Goal: Task Accomplishment & Management: Manage account settings

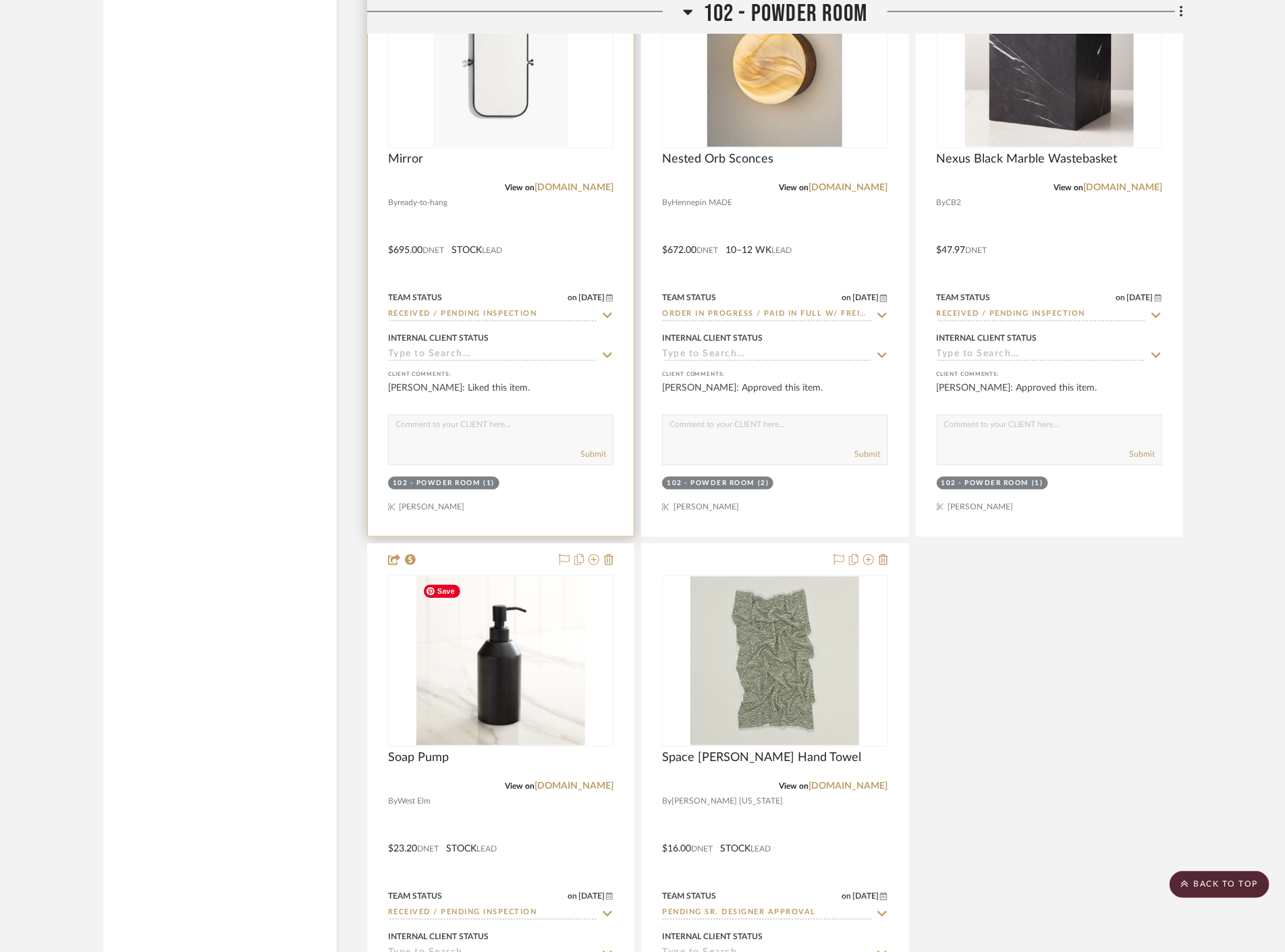
scroll to position [4123, 0]
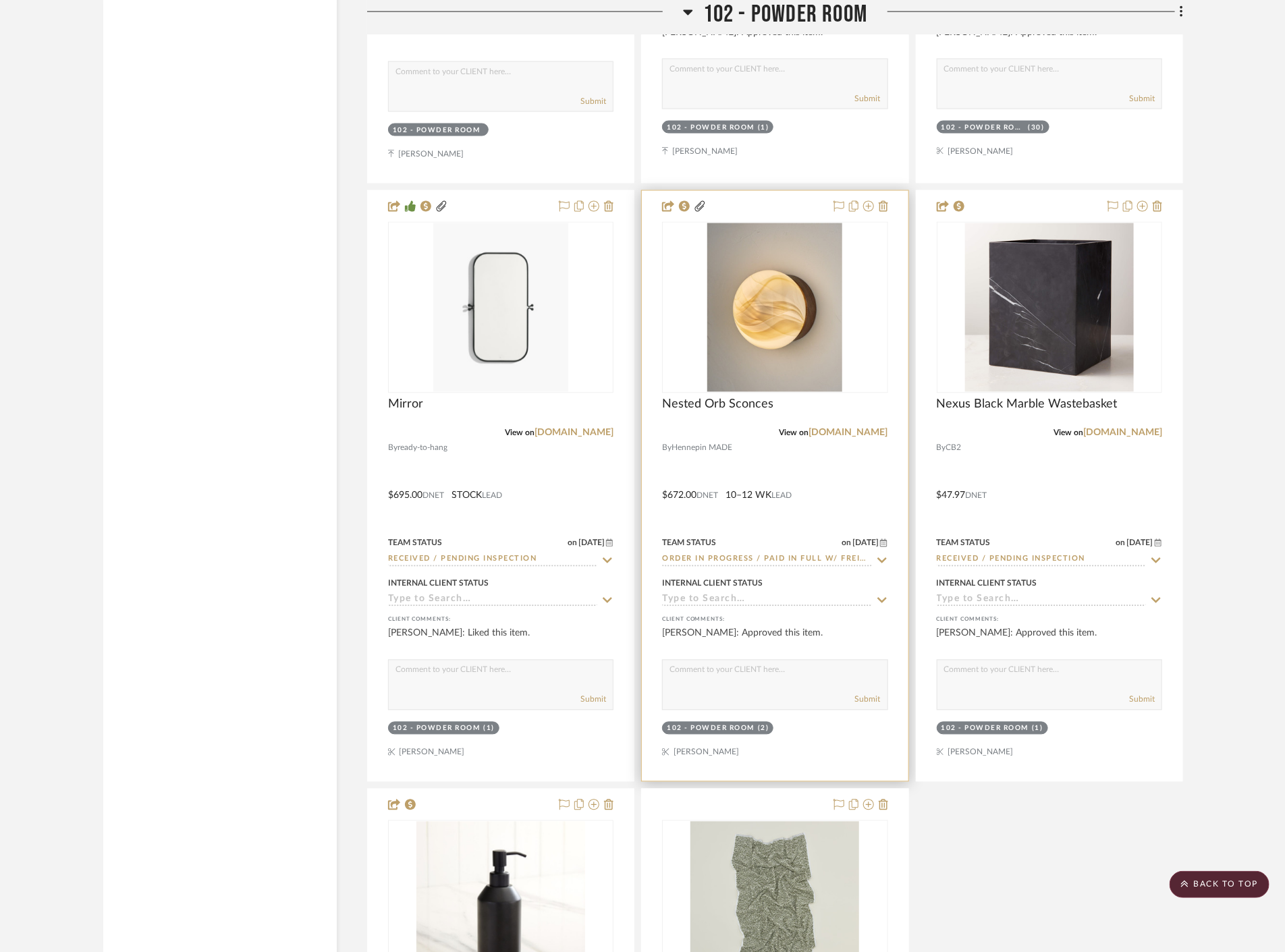
click at [855, 482] on div at bounding box center [774, 486] width 266 height 590
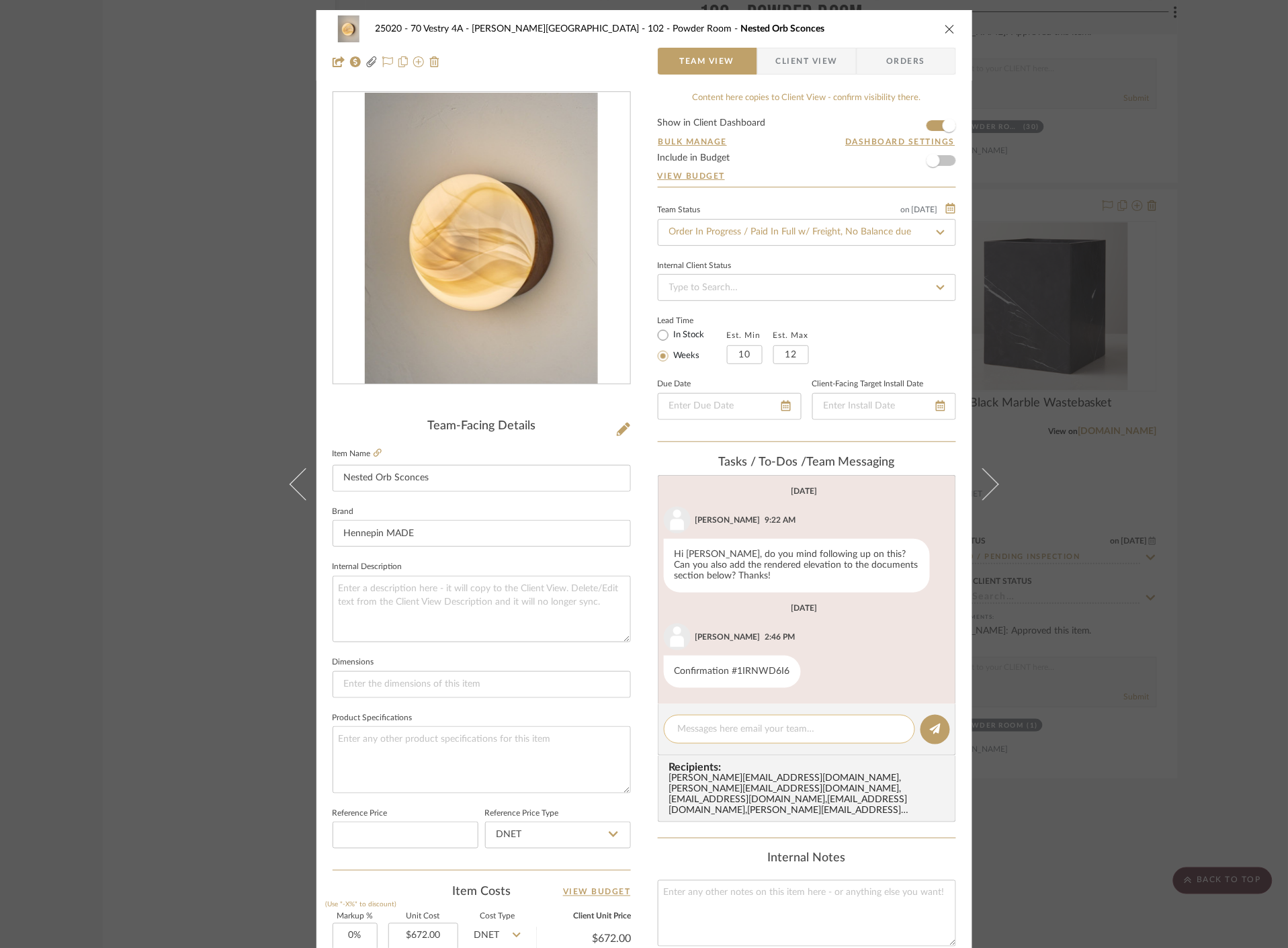
click at [735, 736] on textarea at bounding box center [790, 729] width 223 height 14
type textarea "This is on site!"
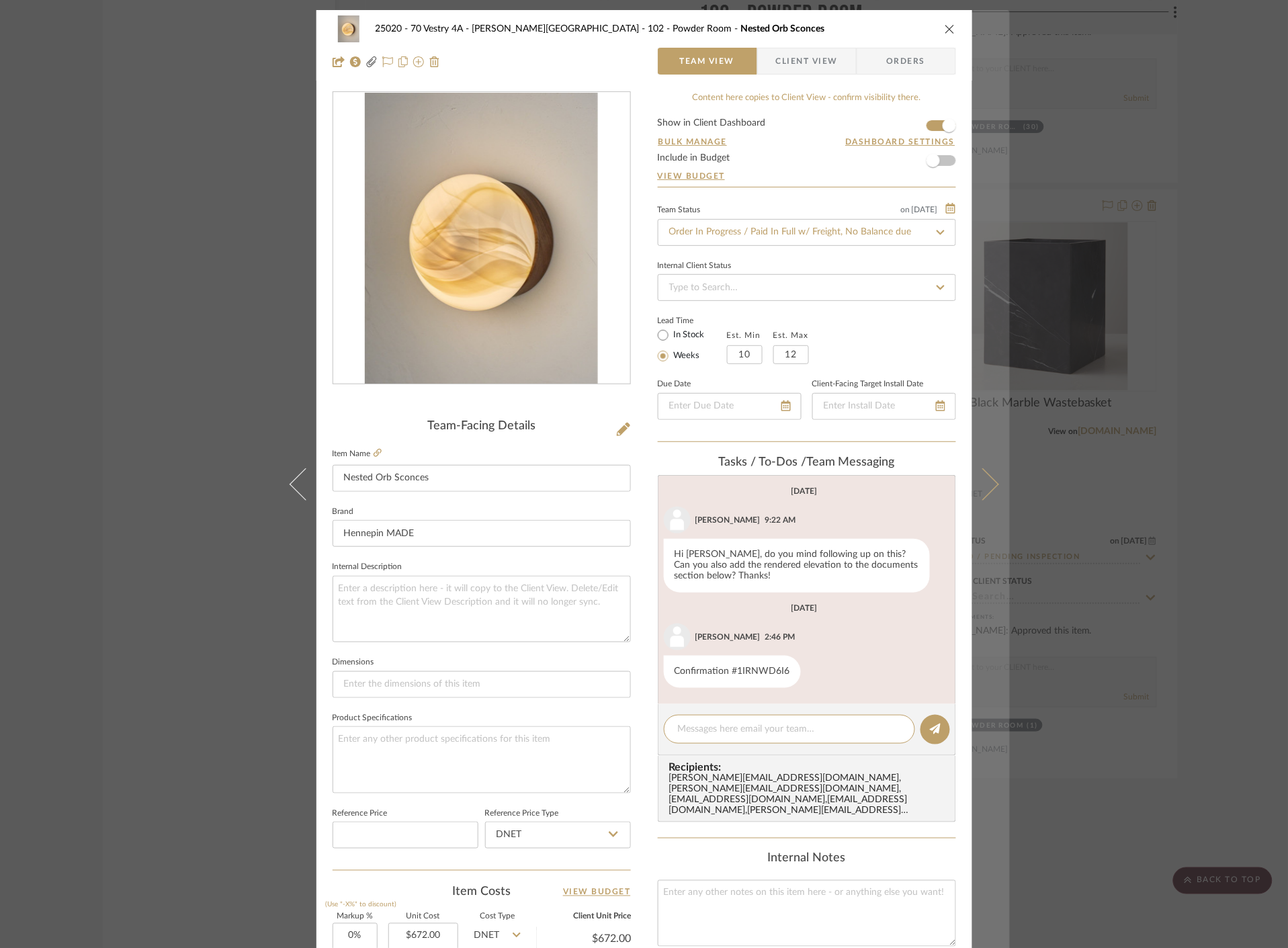
scroll to position [56, 0]
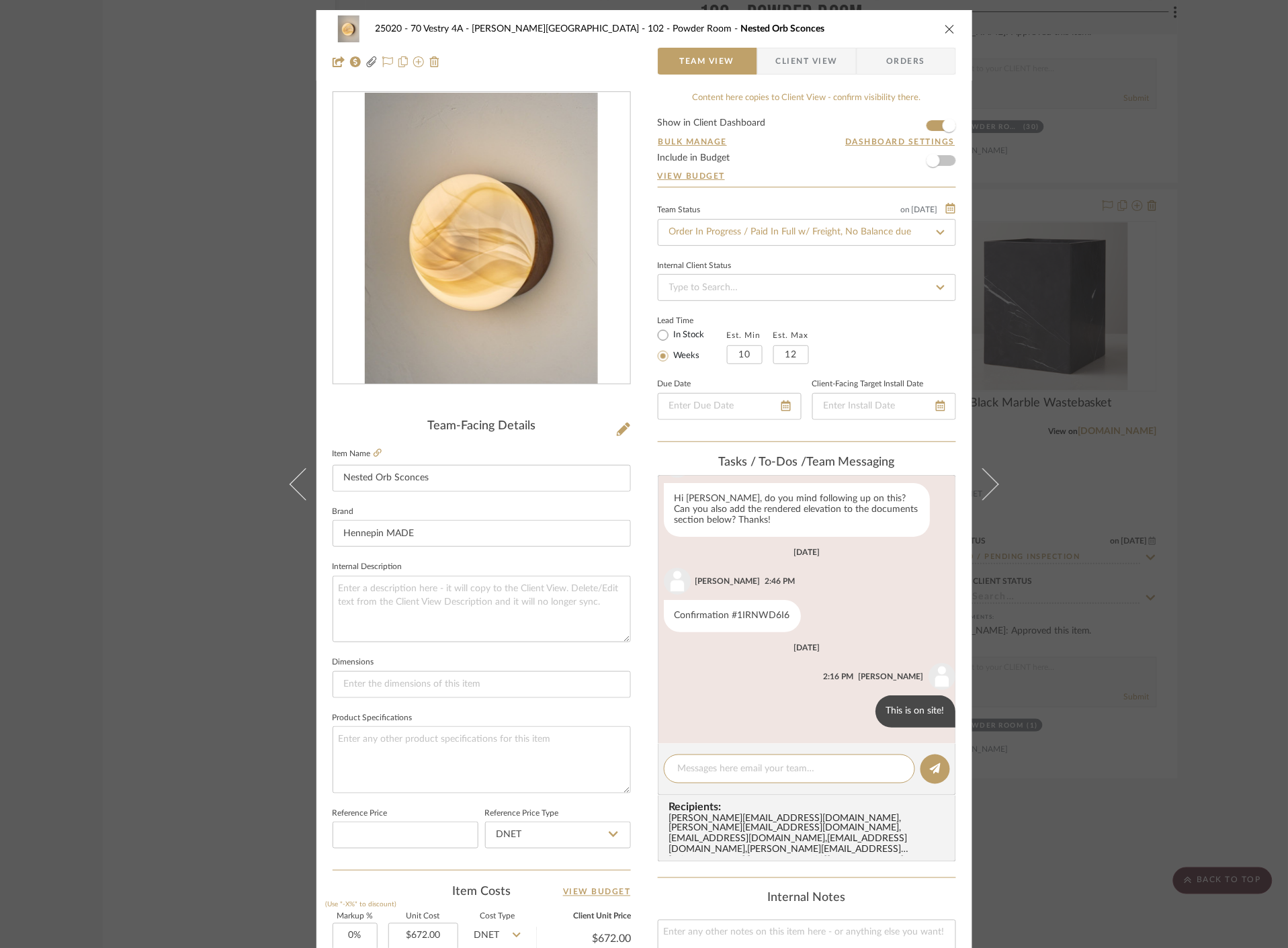
click at [1091, 764] on div "25020 - 70 Vestry 4A - [PERSON_NAME] 102 - Powder Room Nested Orb Sconces Team …" at bounding box center [644, 474] width 1288 height 948
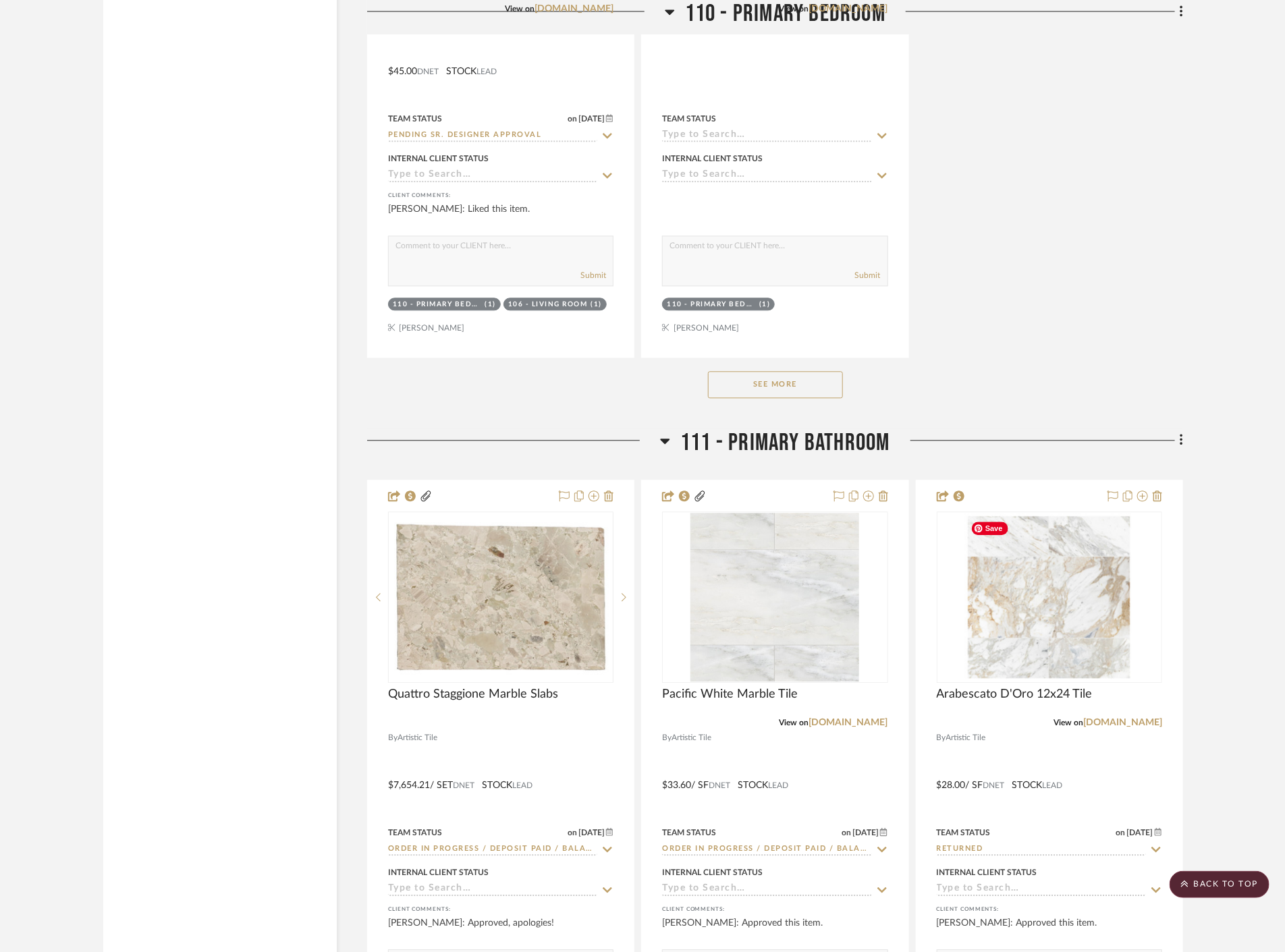
scroll to position [13644, 0]
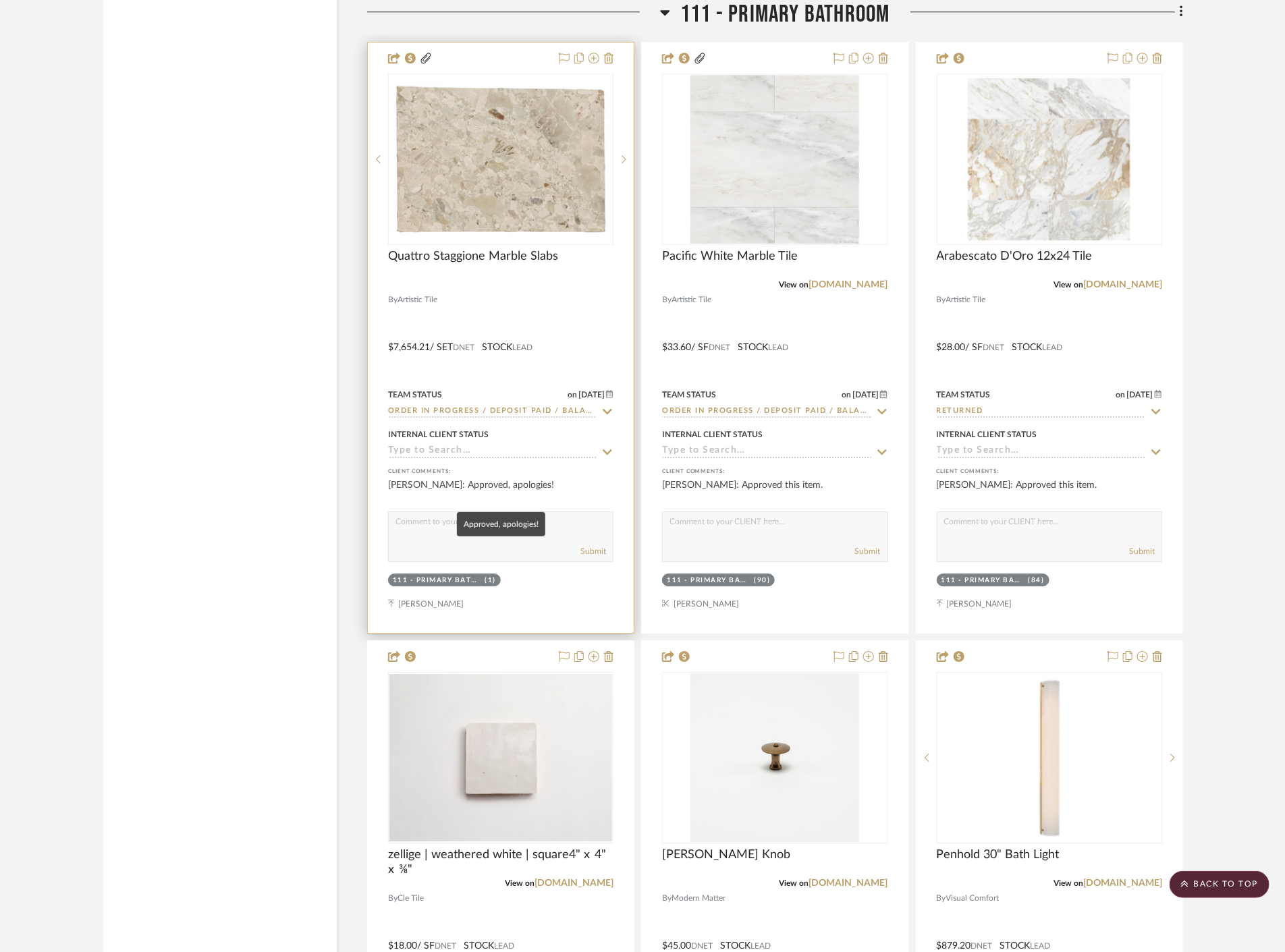
click at [561, 496] on div "[PERSON_NAME]: Approved, apologies!" at bounding box center [501, 492] width 226 height 27
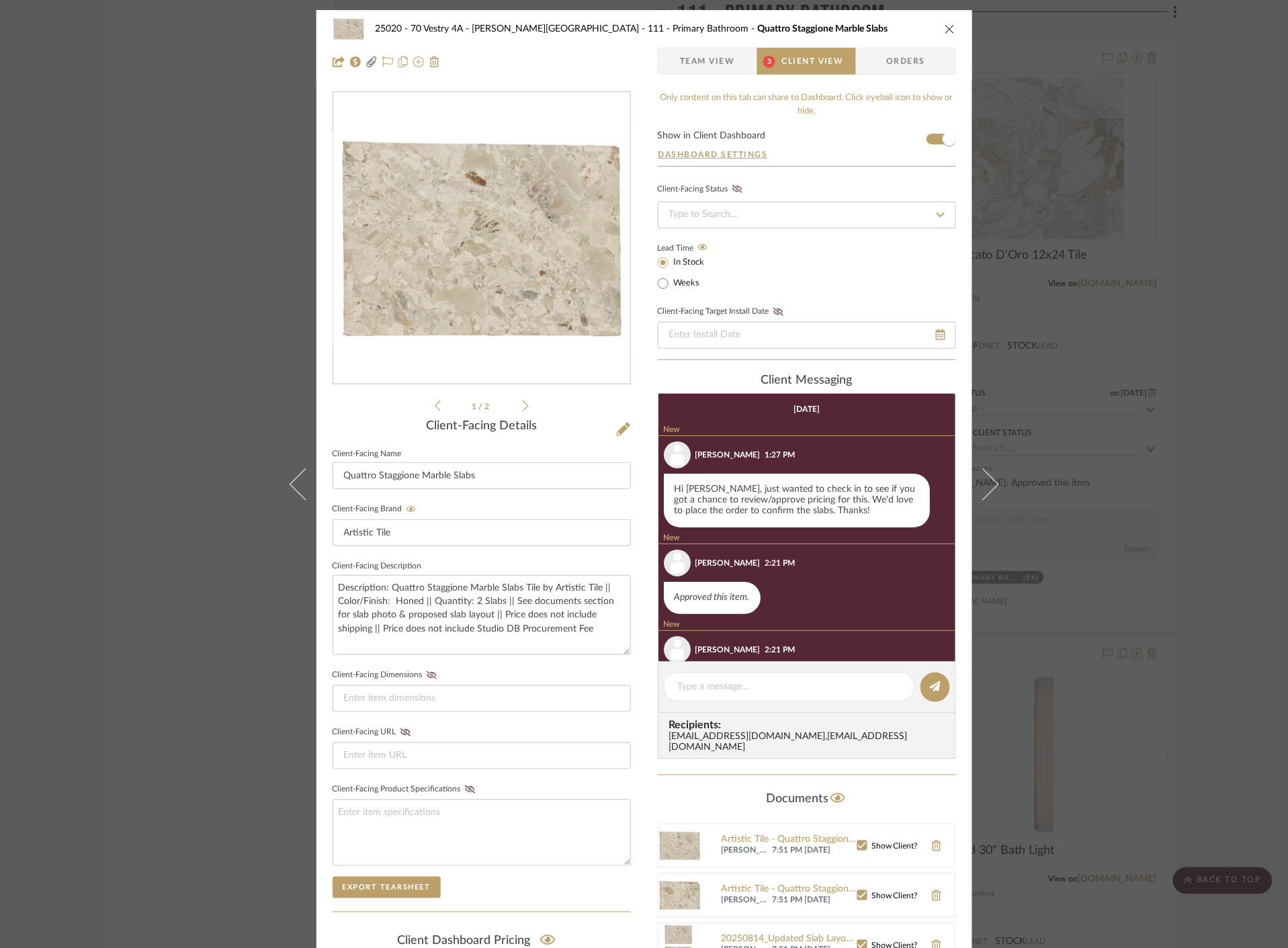
scroll to position [55, 0]
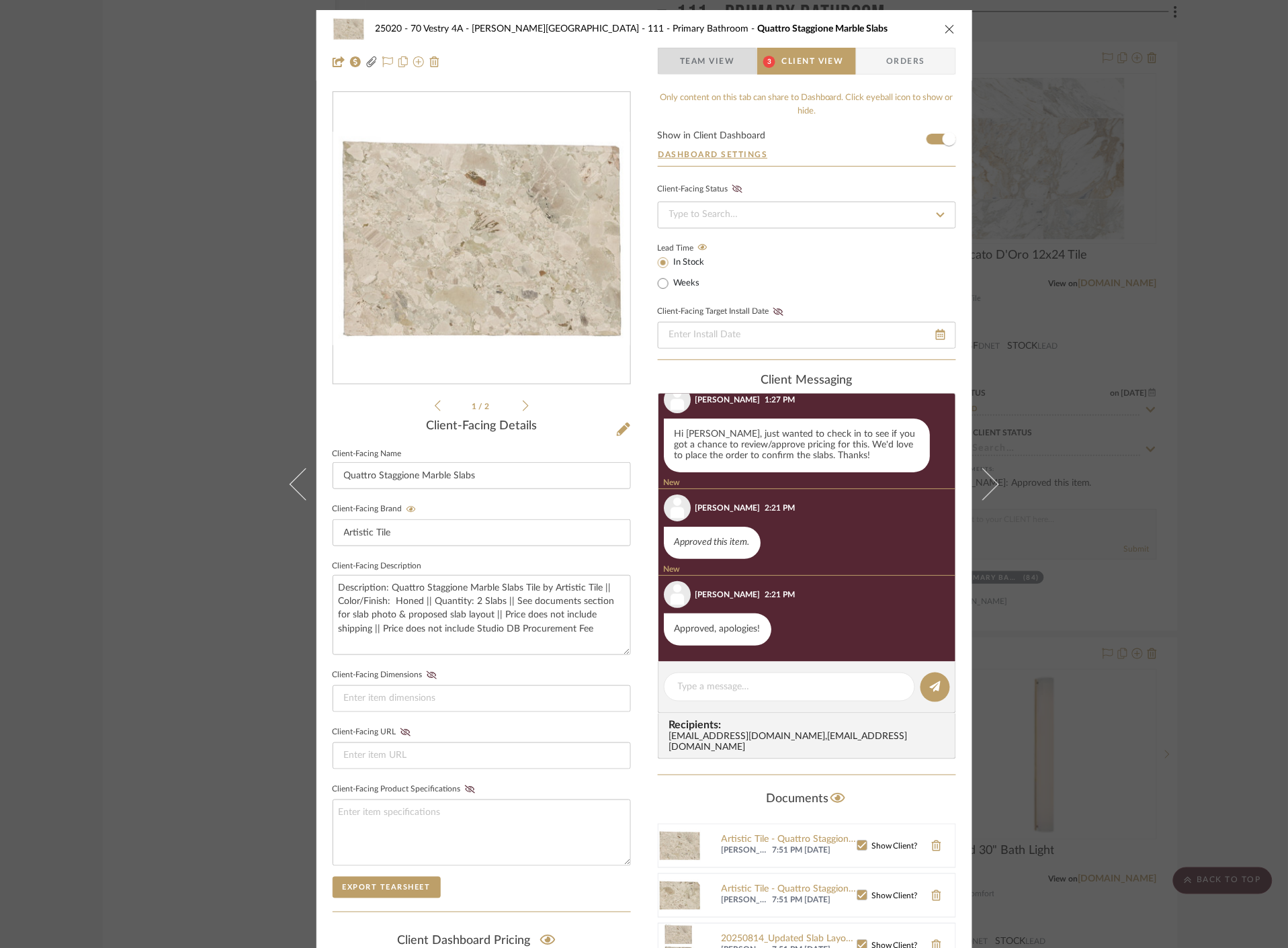
click at [702, 68] on span "Team View" at bounding box center [707, 61] width 55 height 27
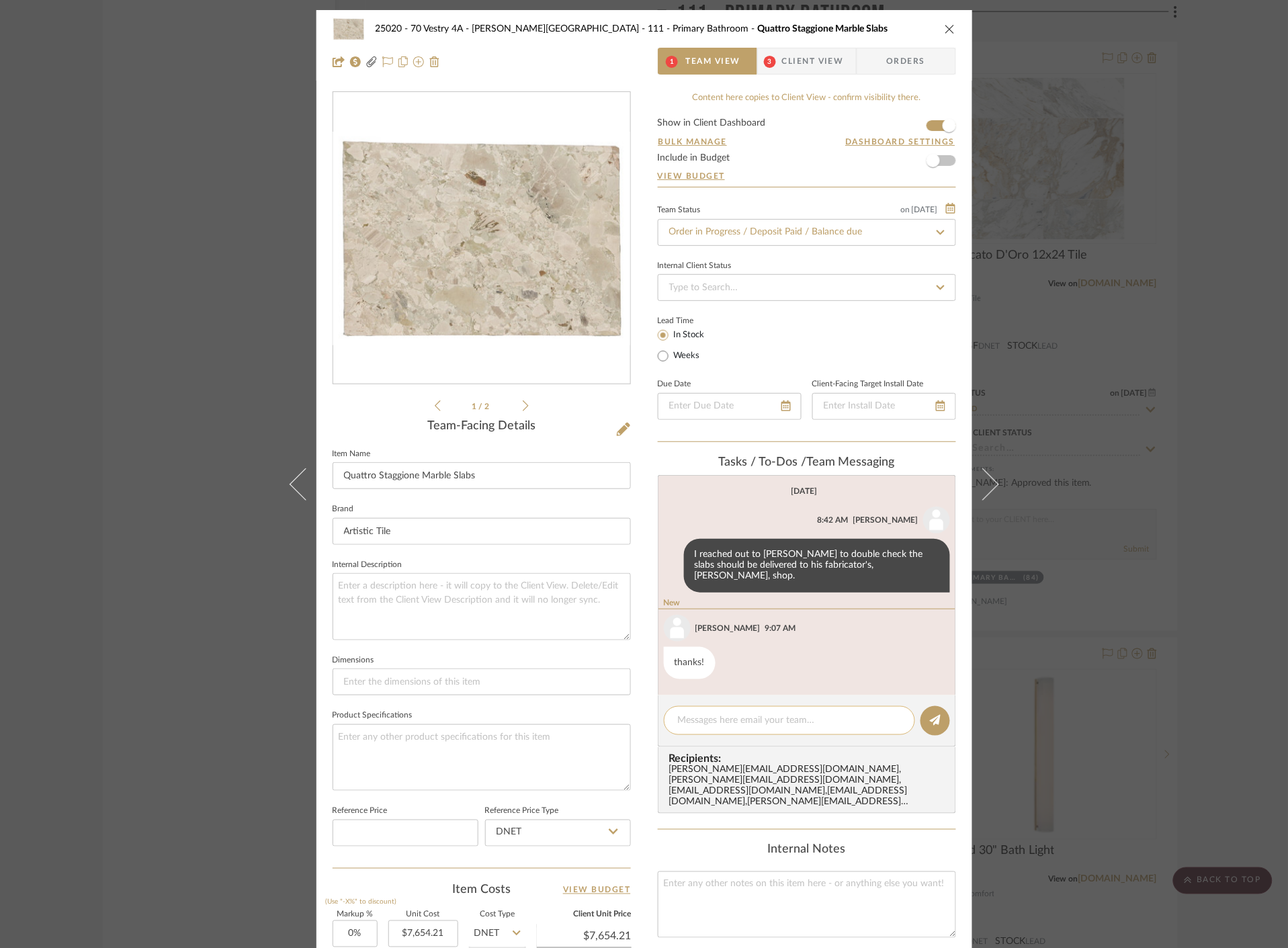
click at [771, 715] on textarea at bounding box center [790, 720] width 223 height 14
type textarea "Confirmed this can be delivered to [PERSON_NAME]! Same as [GEOGRAPHIC_DATA]."
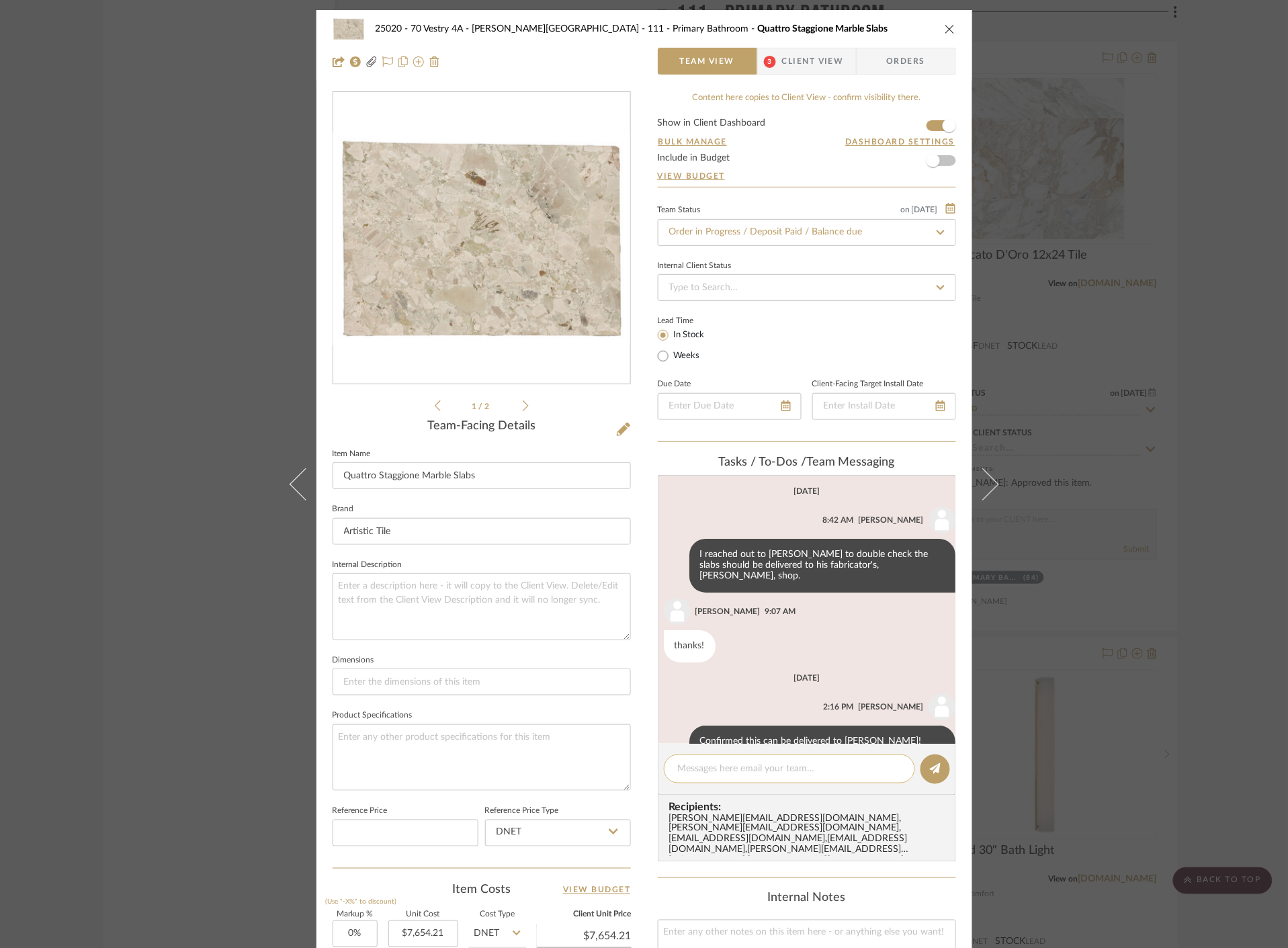
scroll to position [30, 0]
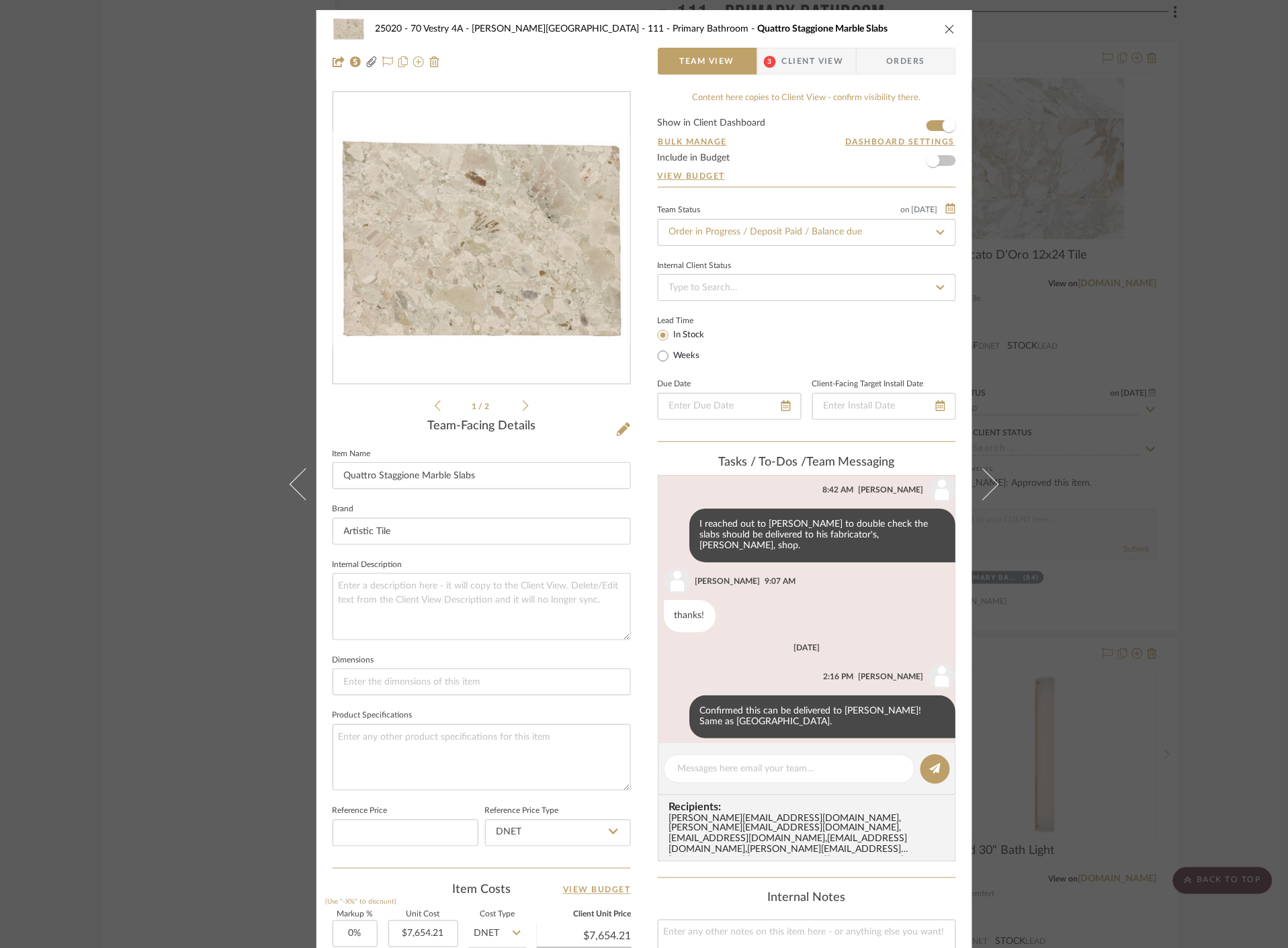
click at [1199, 601] on div "25020 - 70 Vestry 4A - [PERSON_NAME] 111 - Primary Bathroom Quattro Staggione M…" at bounding box center [644, 474] width 1288 height 948
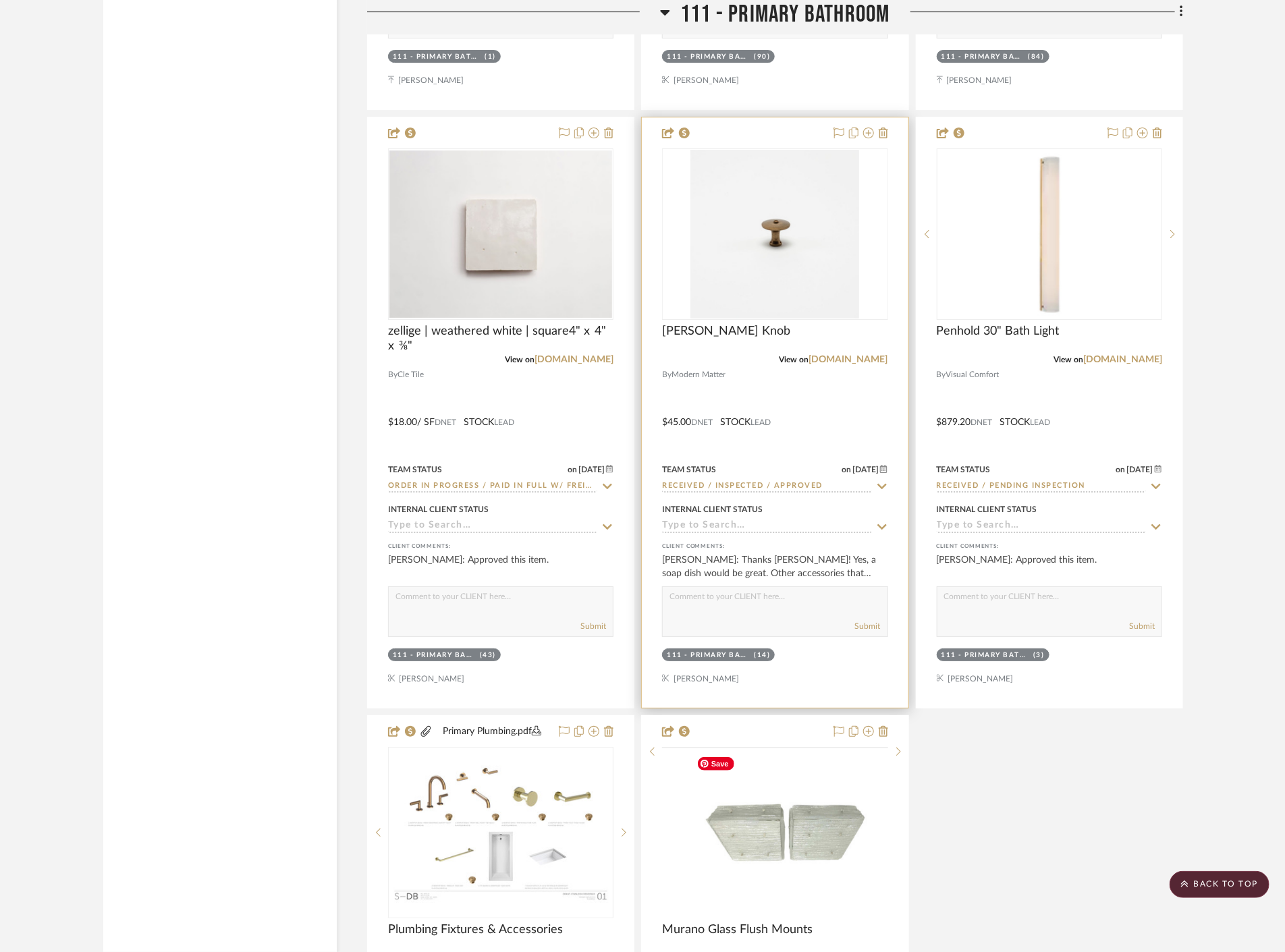
scroll to position [14170, 0]
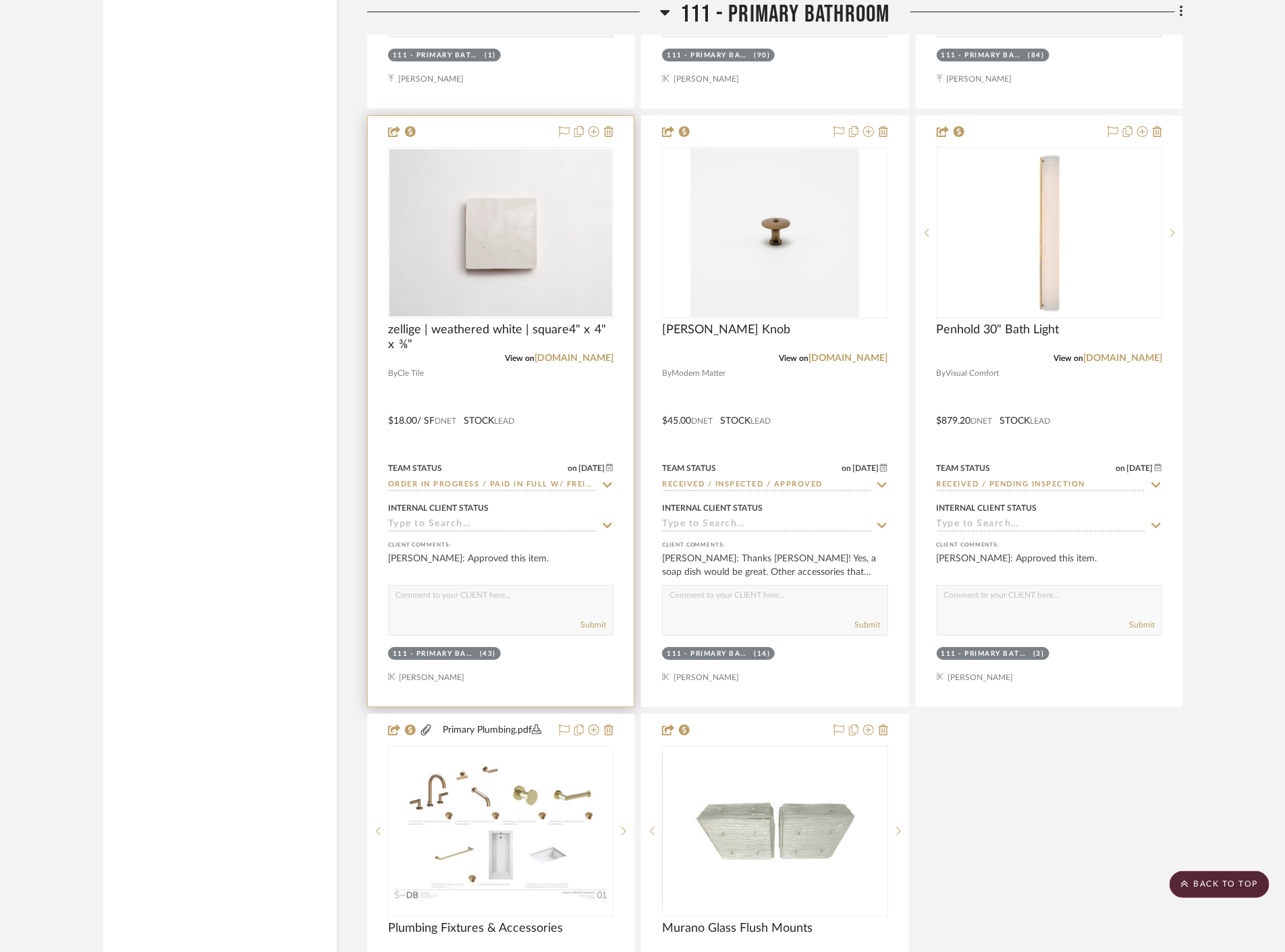
click at [568, 405] on div at bounding box center [501, 411] width 266 height 590
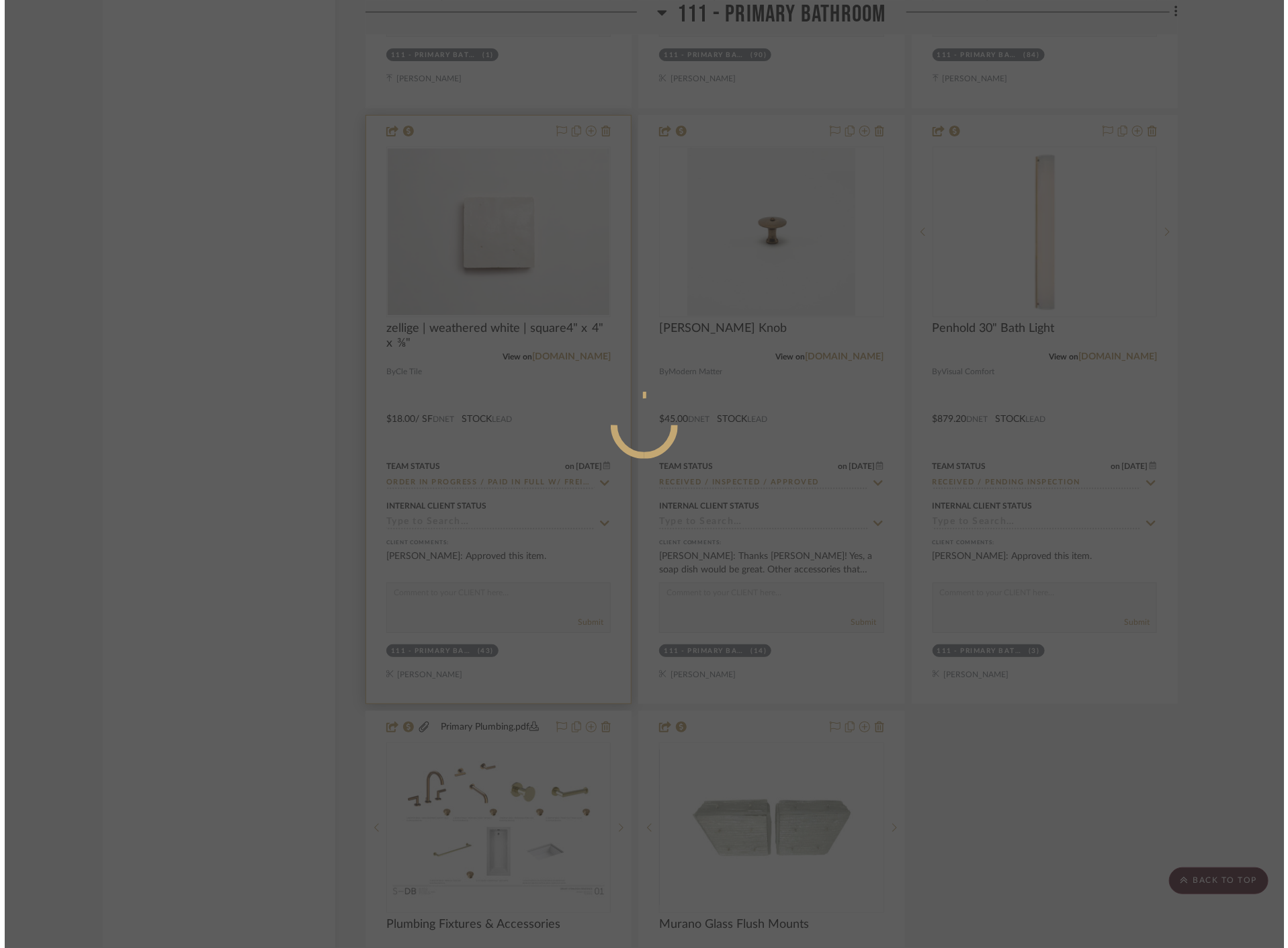
scroll to position [0, 0]
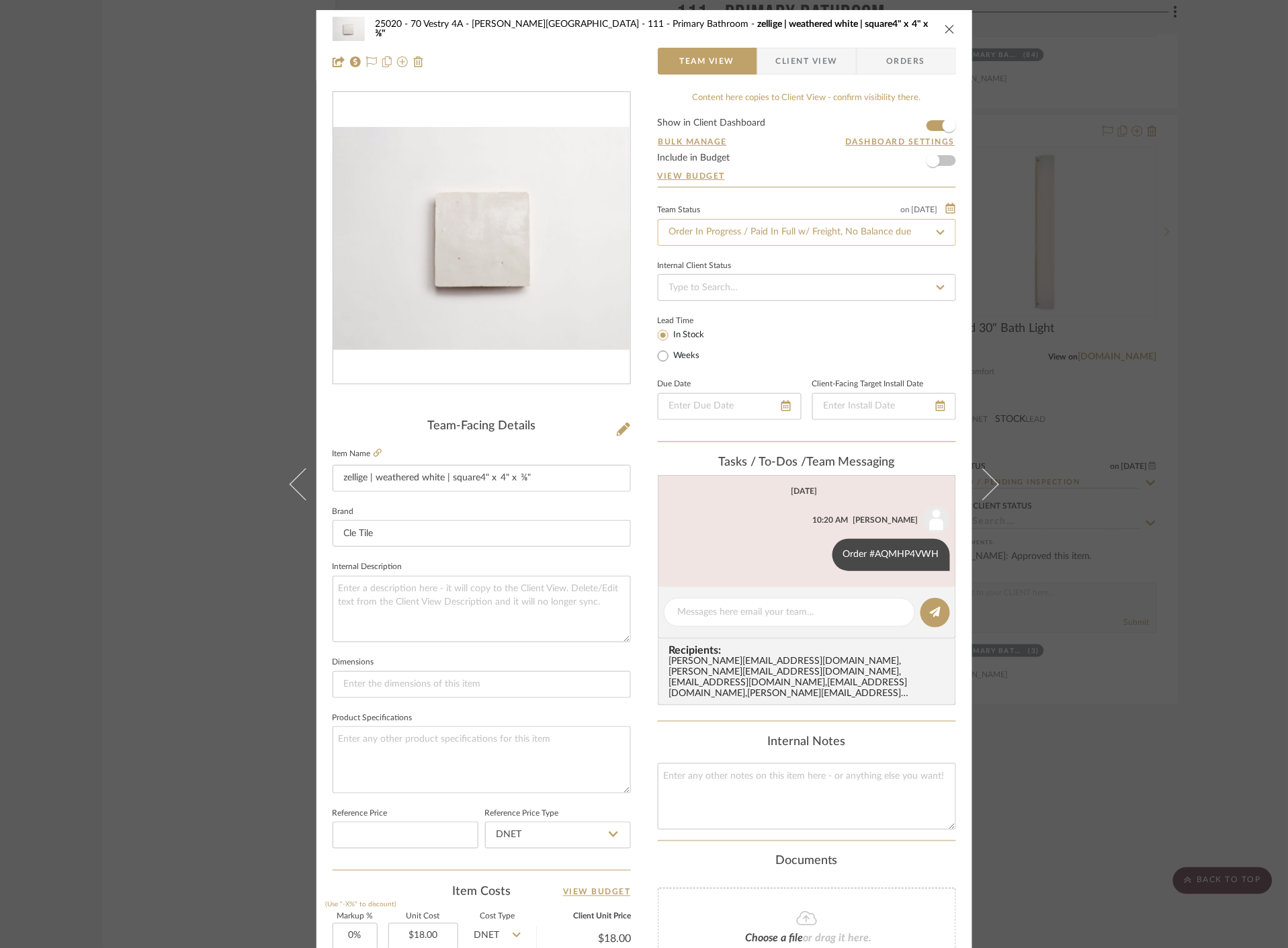
click at [803, 226] on input "Order In Progress / Paid In Full w/ Freight, No Balance due" at bounding box center [807, 232] width 298 height 27
type input "r"
type input "d"
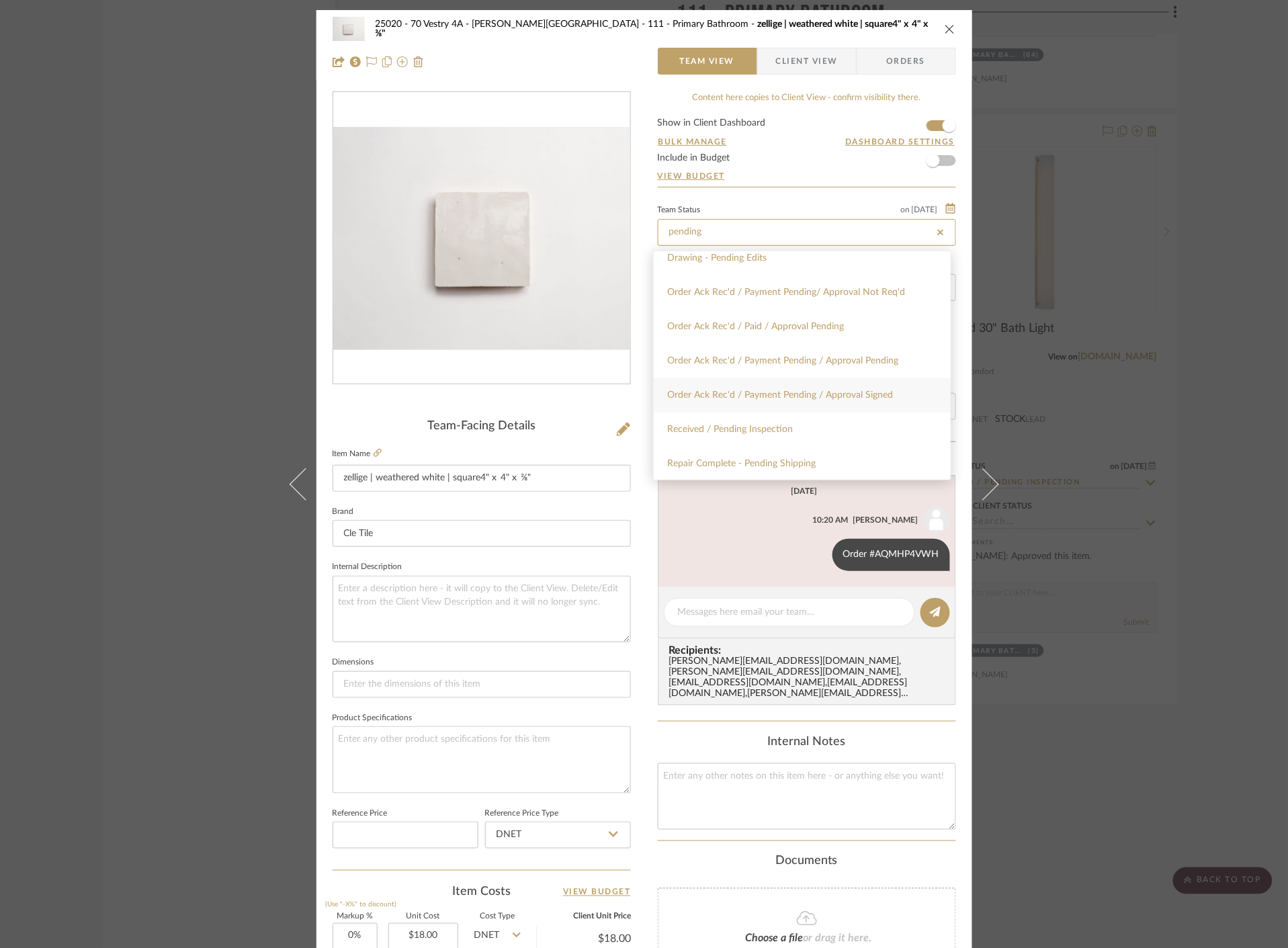
scroll to position [80, 0]
type input "pending"
click at [828, 429] on div "Received / Pending Inspection" at bounding box center [802, 429] width 297 height 34
type input "[DATE]"
type input "Received / Pending Inspection"
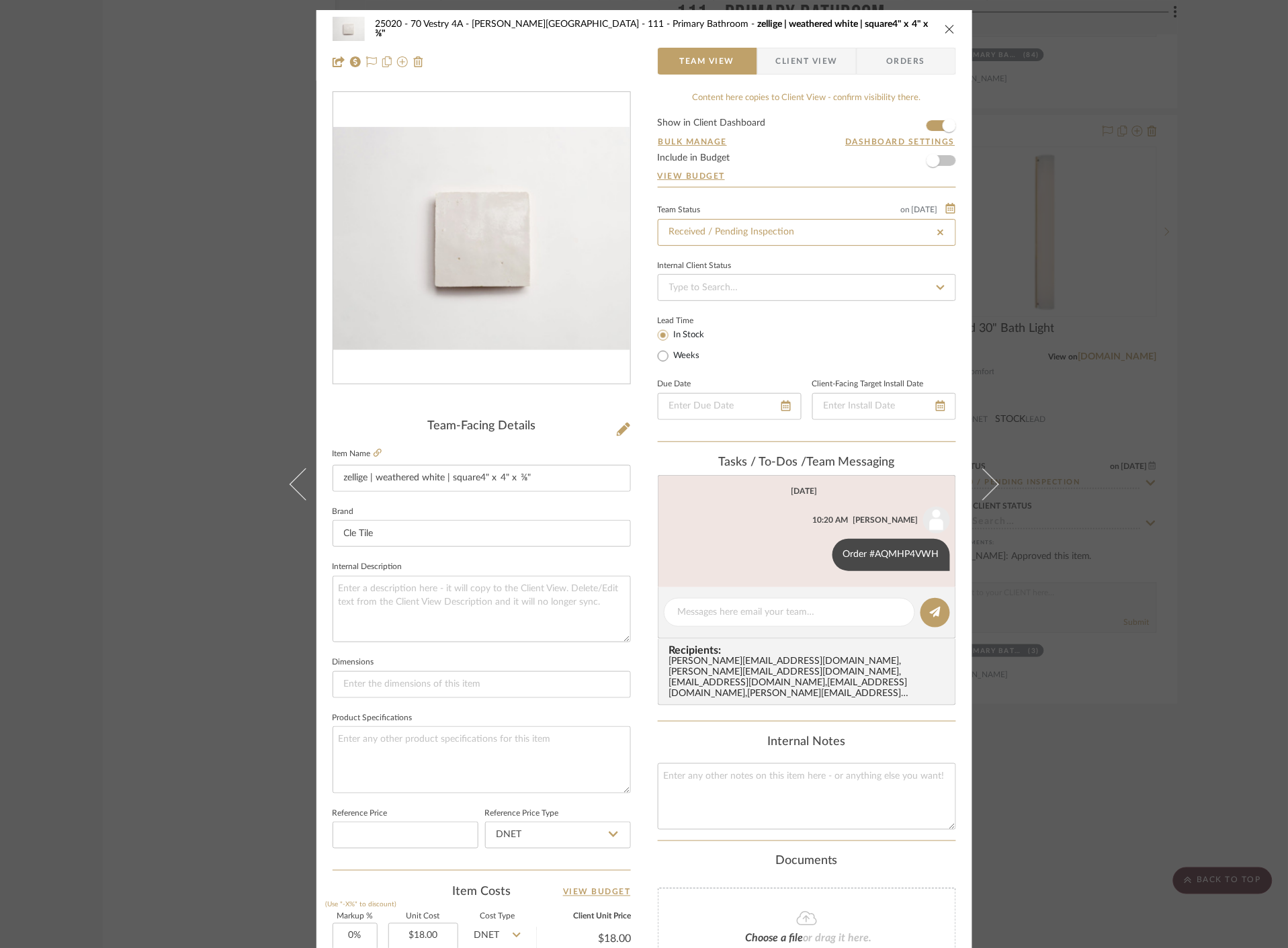
type input "[DATE]"
type input "Received / Pending Inspection"
click at [1095, 552] on div "25020 - 70 Vestry 4A - [PERSON_NAME] 111 - Primary Bathroom zellige | weathered…" at bounding box center [644, 474] width 1288 height 948
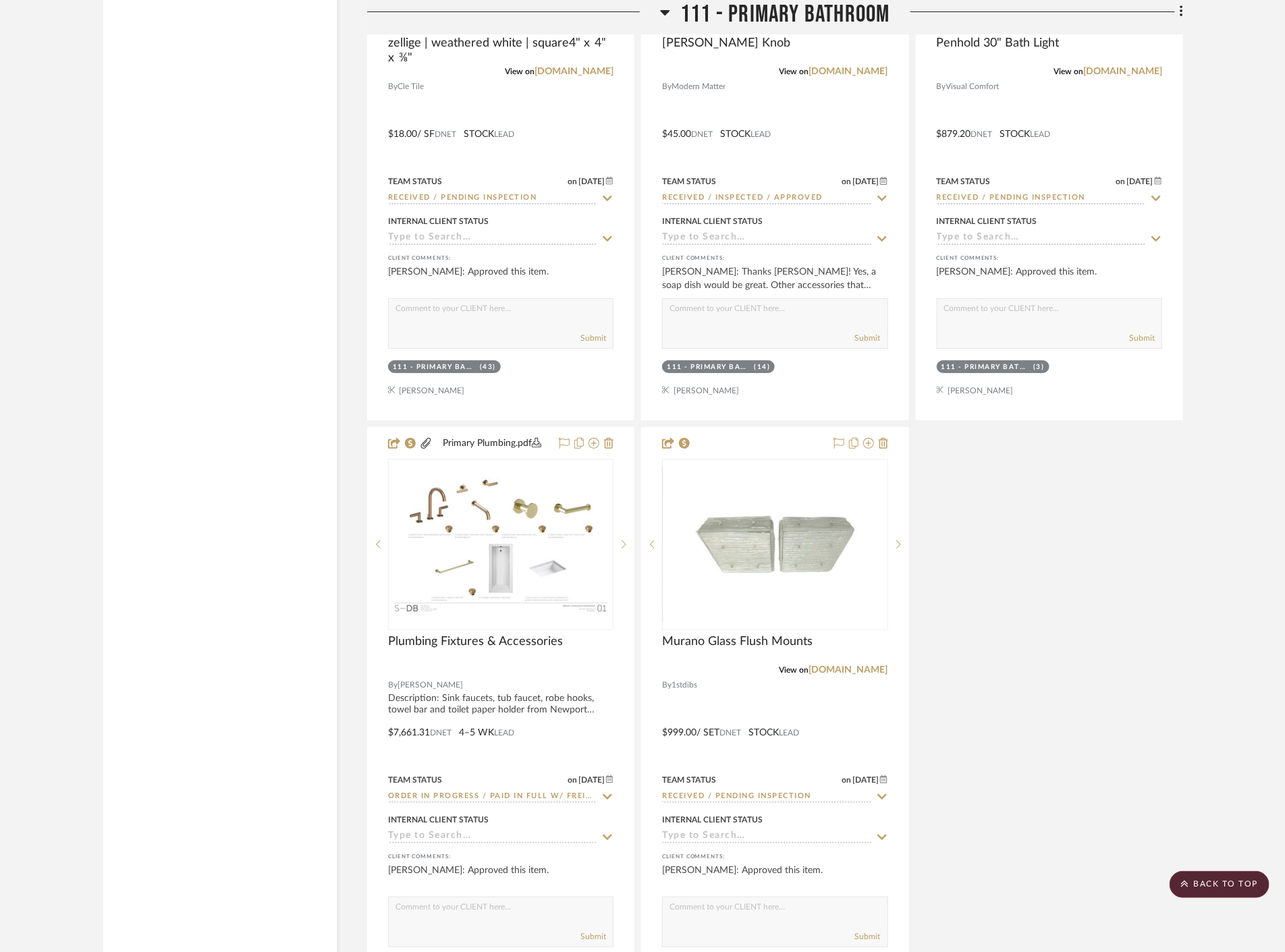
scroll to position [14469, 0]
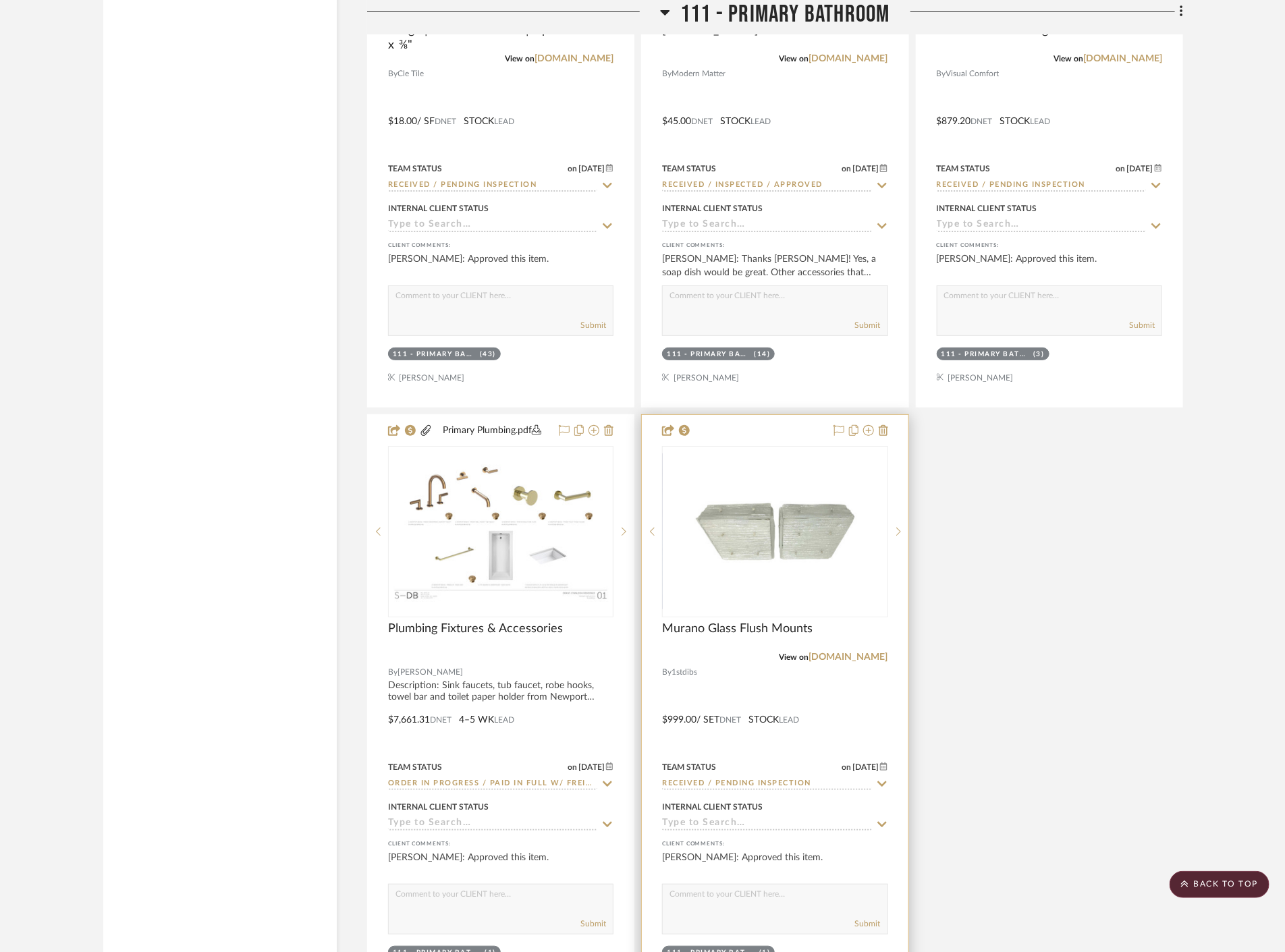
click at [867, 705] on div at bounding box center [774, 710] width 266 height 590
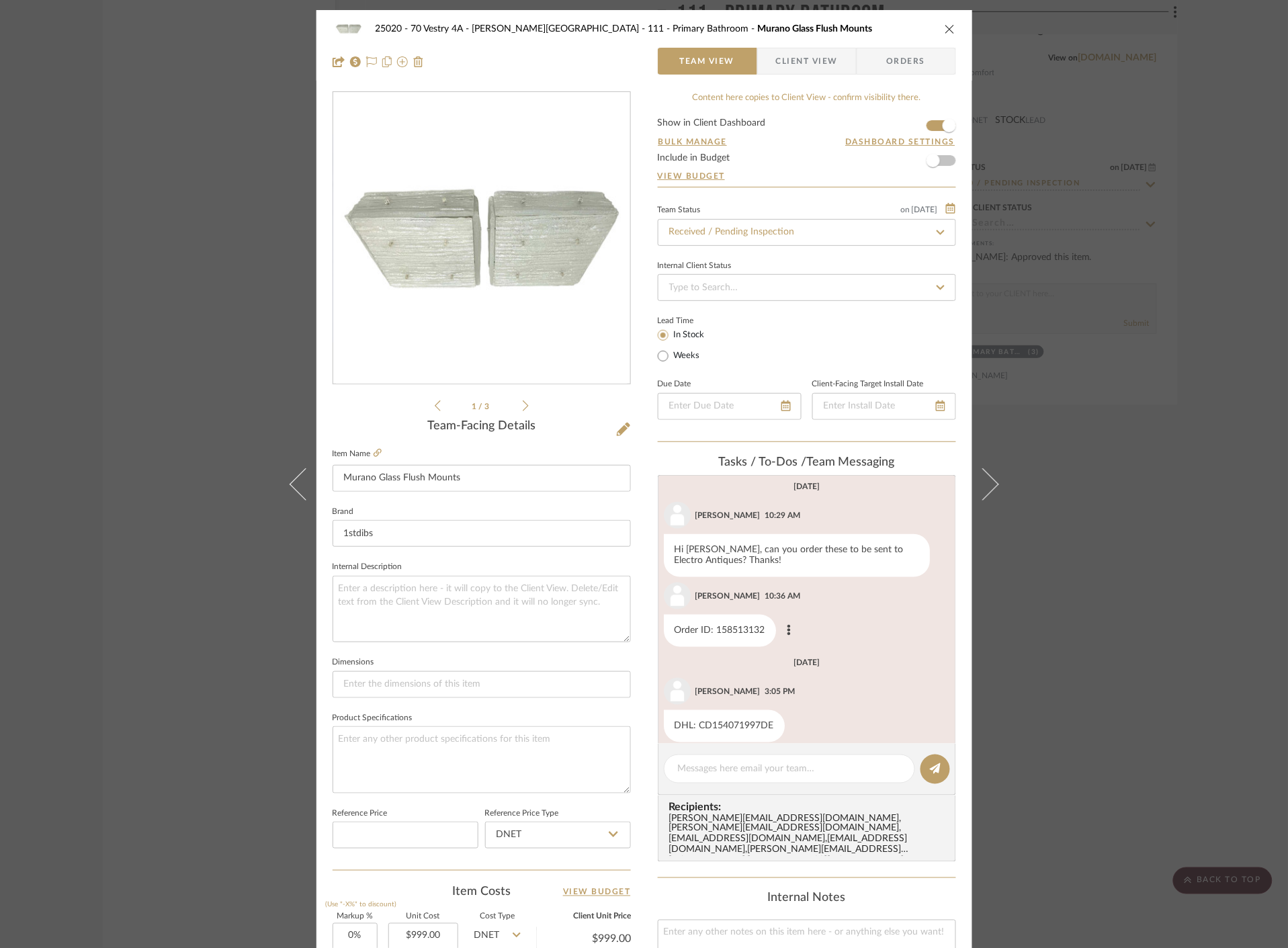
scroll to position [547, 0]
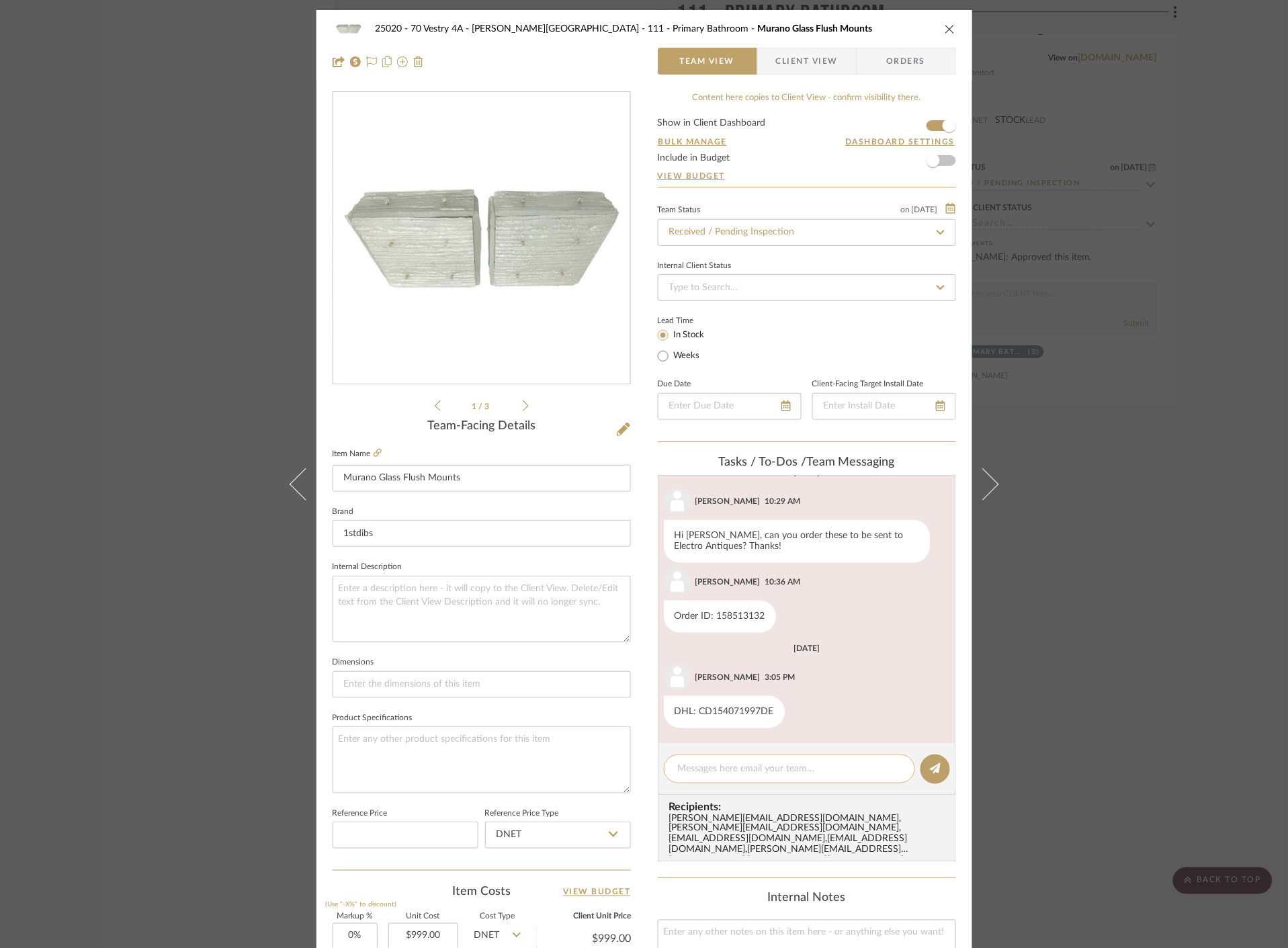
click at [753, 764] on textarea at bounding box center [790, 768] width 223 height 14
type textarea "Was this fixture re"
drag, startPoint x: 139, startPoint y: 149, endPoint x: 139, endPoint y: 142, distance: 7.0
click at [139, 151] on div "25020 - 70 Vestry 4A - [PERSON_NAME] 111 - Primary Bathroom Murano Glass Flush …" at bounding box center [644, 474] width 1288 height 948
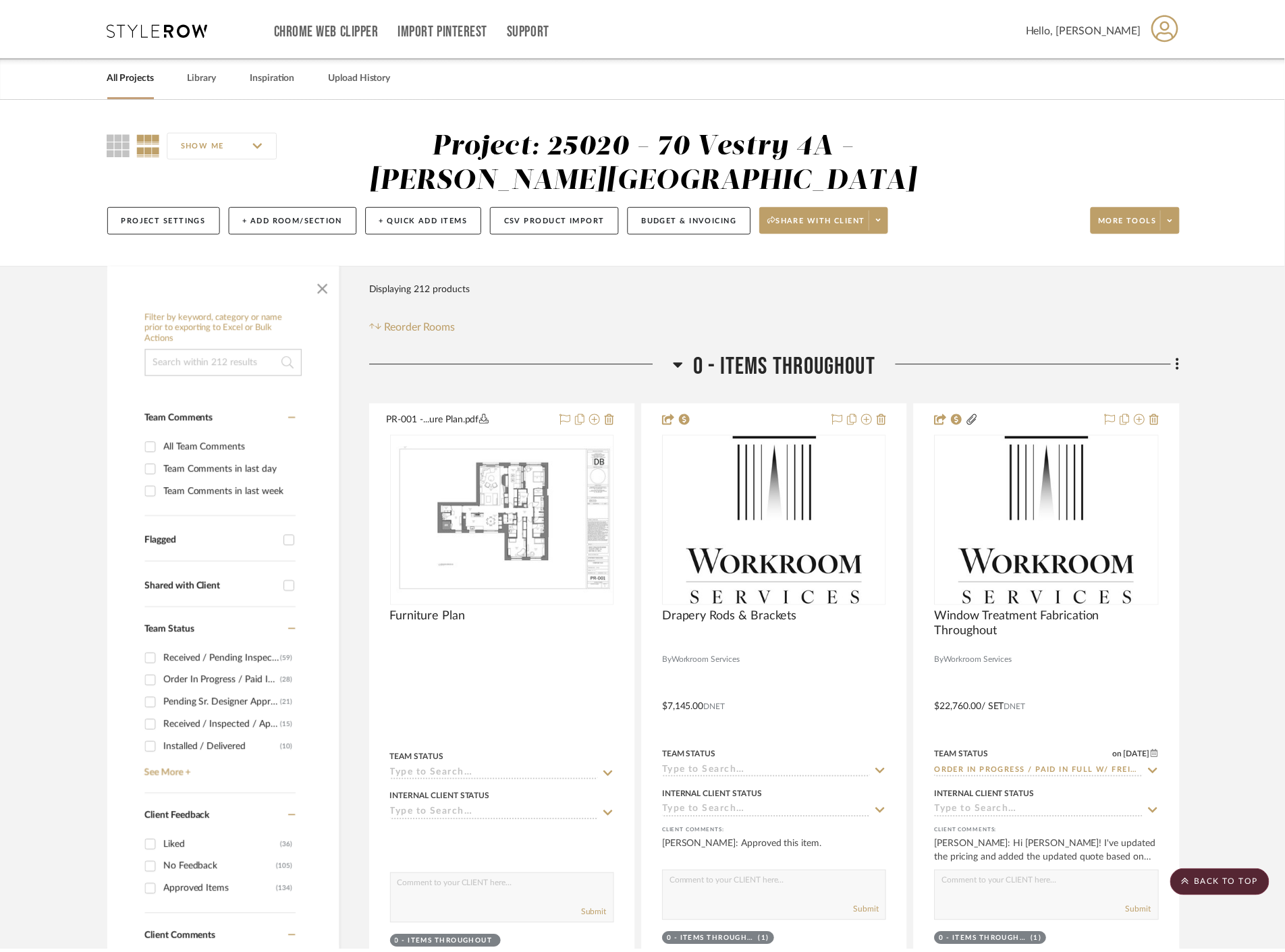
scroll to position [14469, 0]
